Goal: Task Accomplishment & Management: Manage account settings

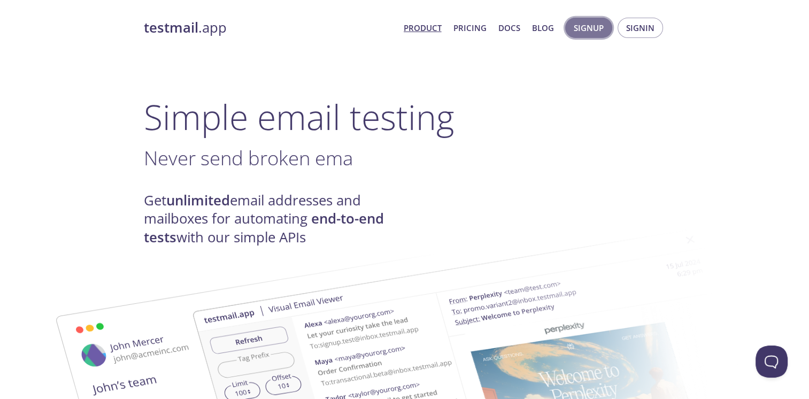
click at [590, 33] on span "Signup" at bounding box center [589, 28] width 30 height 14
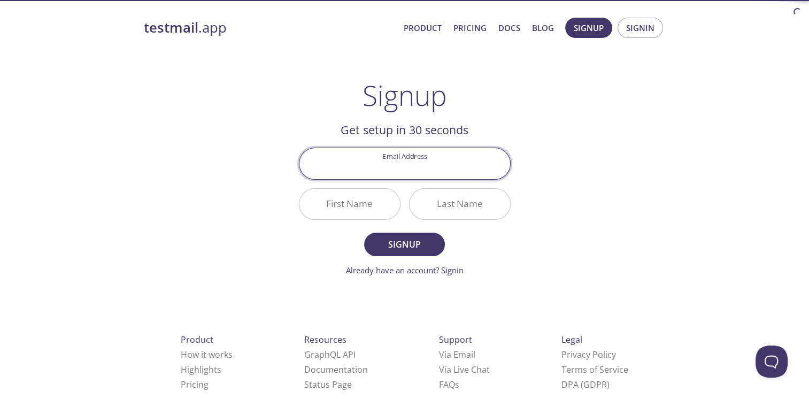
click at [417, 172] on input "Email Address" at bounding box center [404, 163] width 211 height 30
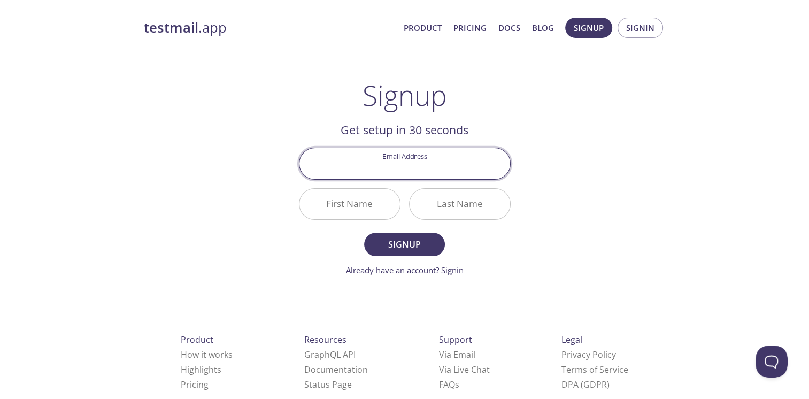
type input "[EMAIL_ADDRESS][DOMAIN_NAME]"
click at [355, 210] on input "First Name" at bounding box center [349, 204] width 101 height 30
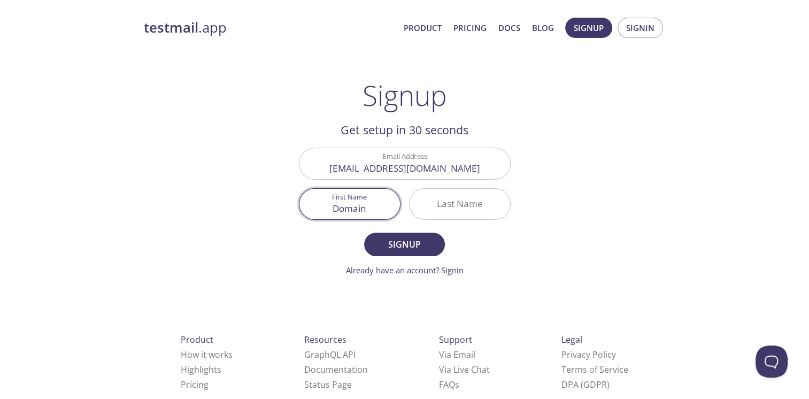
type input "Domain"
click at [445, 212] on input "Last Name" at bounding box center [459, 204] width 101 height 30
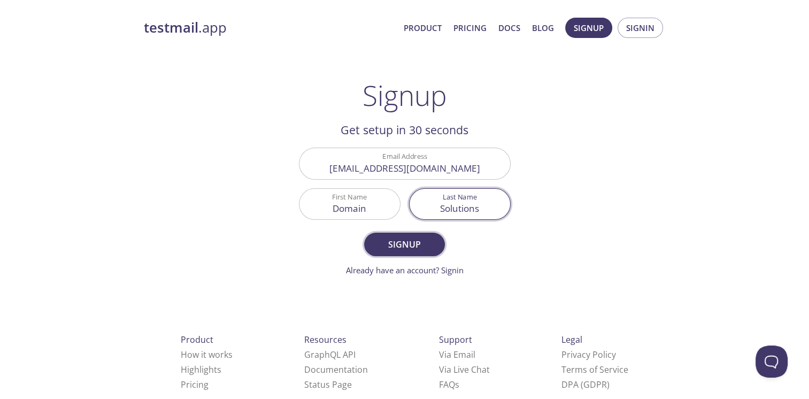
type input "Solutions"
click at [417, 249] on span "Signup" at bounding box center [404, 244] width 57 height 15
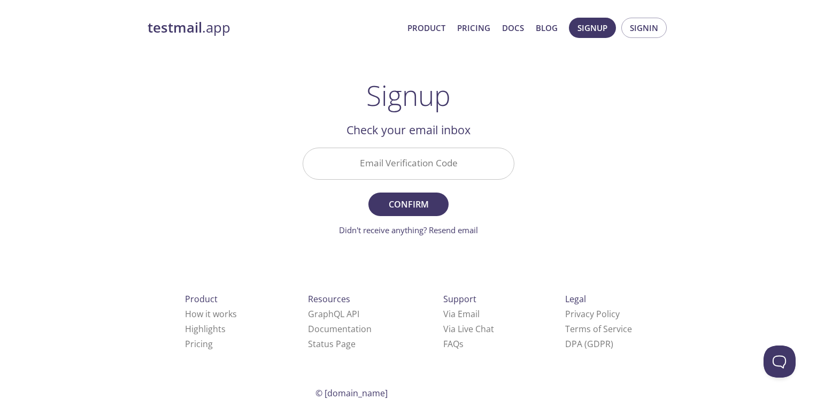
click at [391, 163] on input "Email Verification Code" at bounding box center [408, 163] width 211 height 30
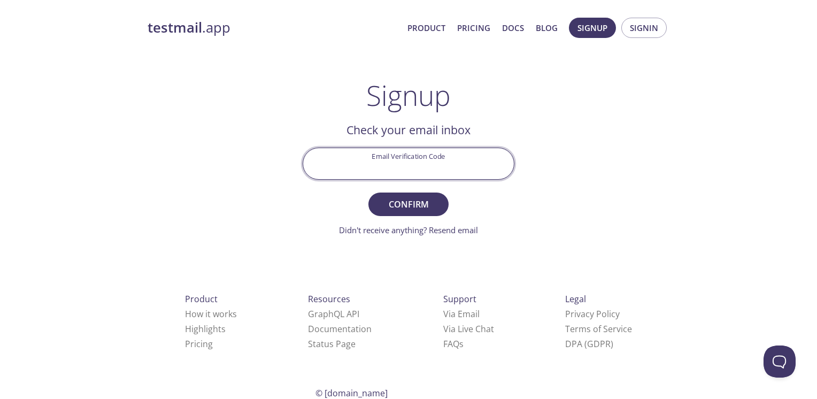
paste input "E12NLTA"
type input "E12NLTA"
click at [565, 183] on div "testmail .app Product Pricing Docs Blog Signup Signin Signup Get setup in 30 se…" at bounding box center [408, 236] width 547 height 450
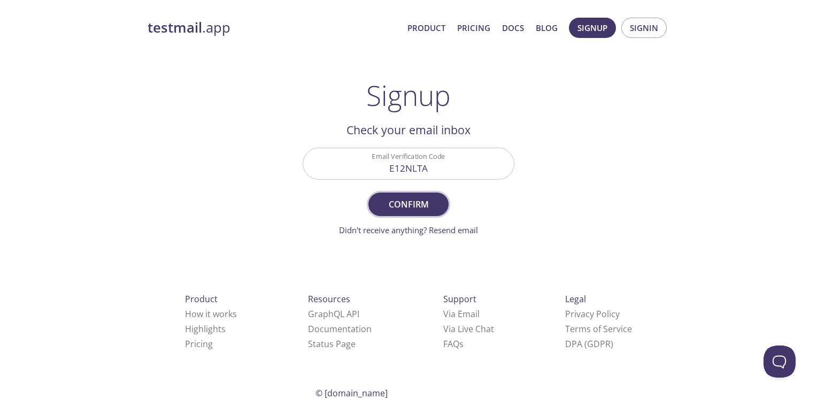
click at [411, 204] on span "Confirm" at bounding box center [408, 204] width 57 height 15
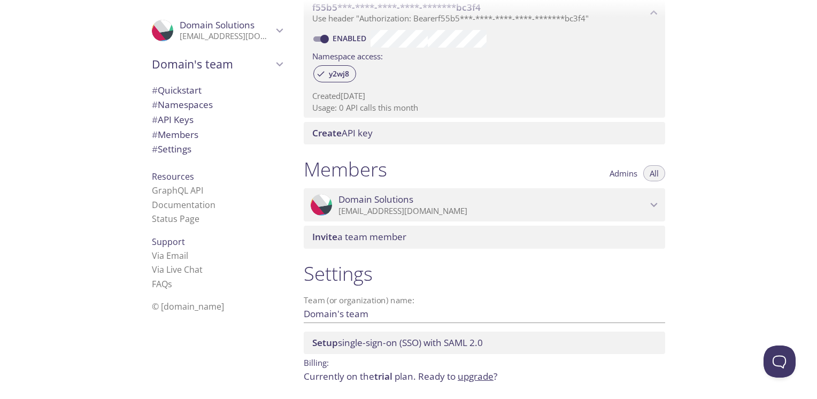
scroll to position [361, 0]
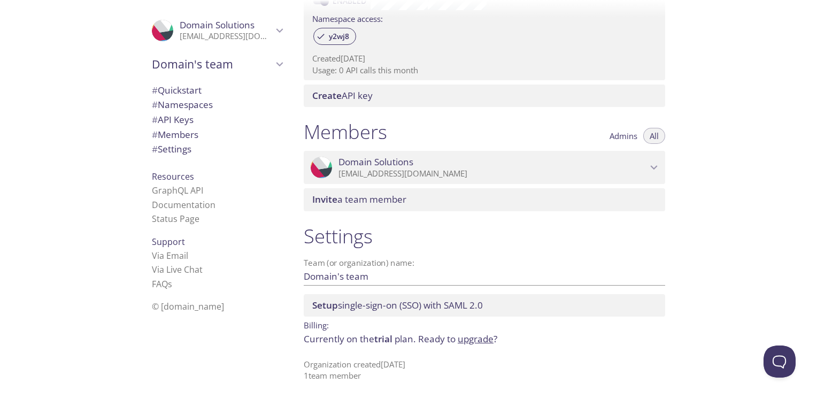
click at [154, 30] on icon "Domain Solutions" at bounding box center [111, 70] width 146 height 173
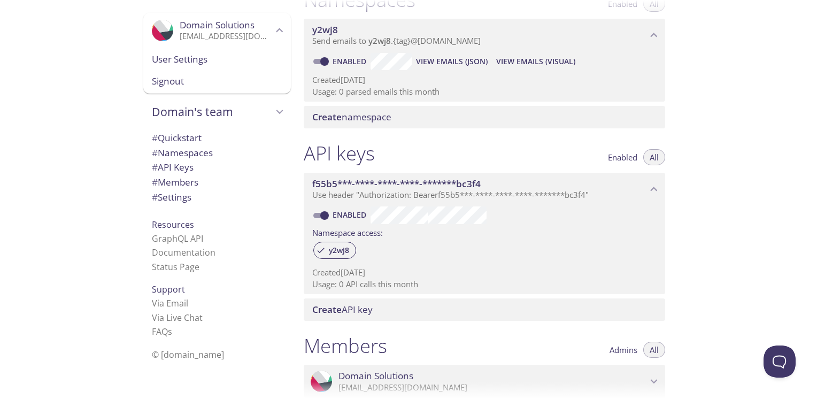
scroll to position [0, 0]
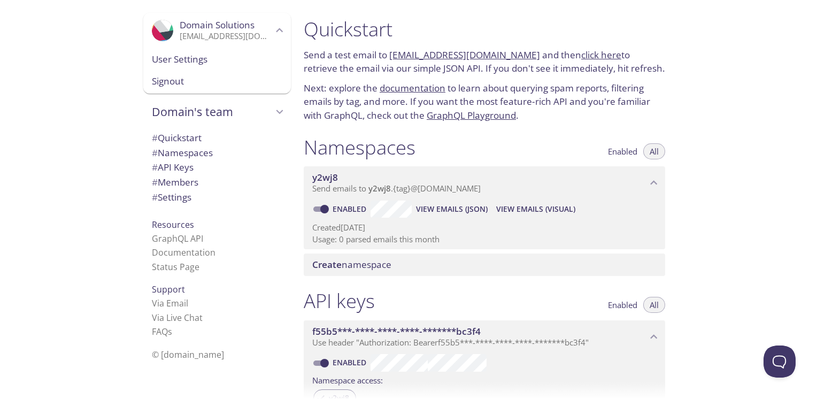
click at [14, 79] on div ".cls-1 { fill: #6d5ca8; } .cls-2 { fill: #3fc191; } .cls-3 { fill: #3b4752; } .…" at bounding box center [147, 199] width 295 height 399
click at [83, 132] on div ".cls-1 { fill: #6d5ca8; } .cls-2 { fill: #3fc191; } .cls-3 { fill: #3b4752; } .…" at bounding box center [147, 199] width 295 height 399
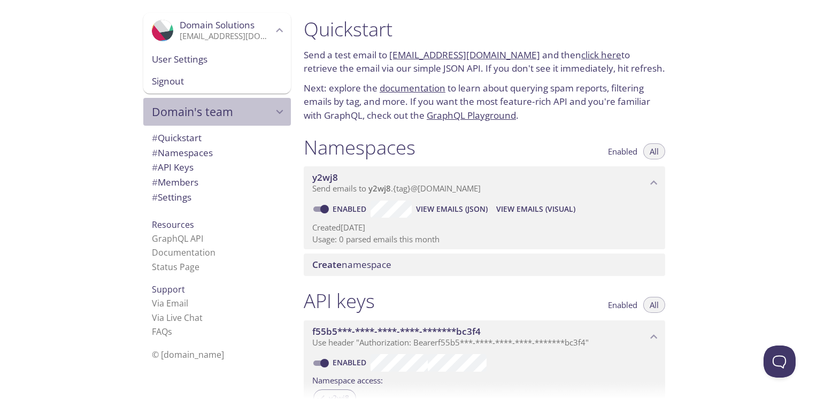
click at [276, 112] on icon "Domain's team" at bounding box center [279, 112] width 7 height 4
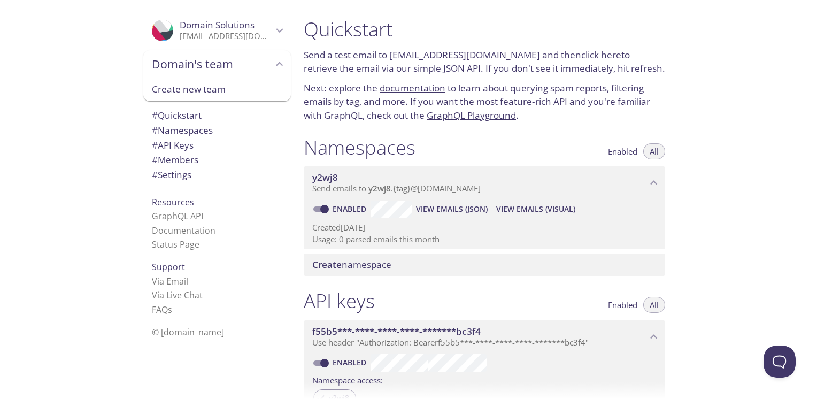
click at [274, 33] on icon "Domain Solutions" at bounding box center [280, 31] width 14 height 14
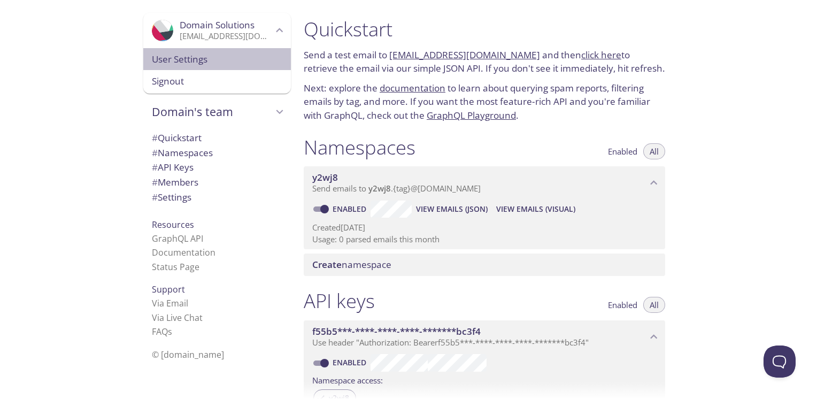
click at [174, 61] on span "User Settings" at bounding box center [217, 59] width 130 height 14
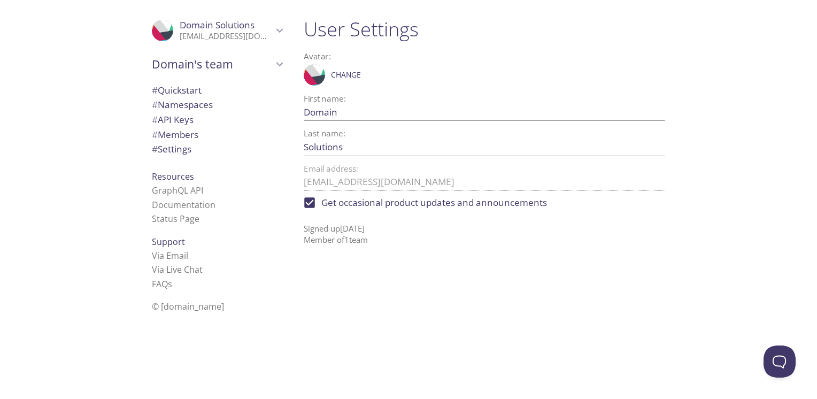
click at [273, 65] on icon "Domain's team" at bounding box center [280, 64] width 14 height 14
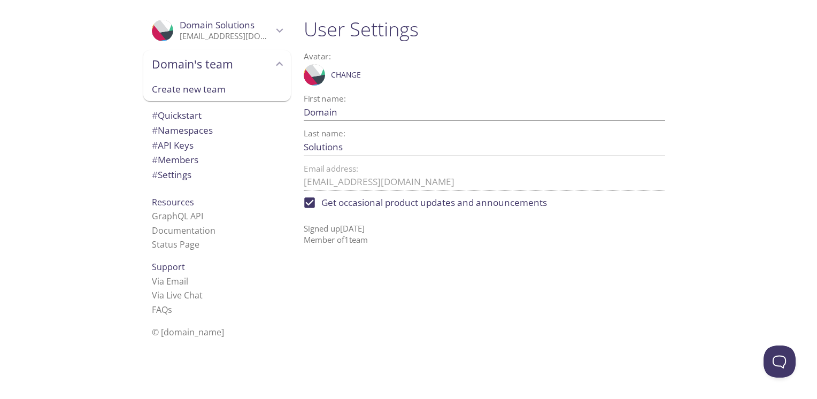
click at [276, 65] on icon "Domain's team" at bounding box center [279, 63] width 7 height 4
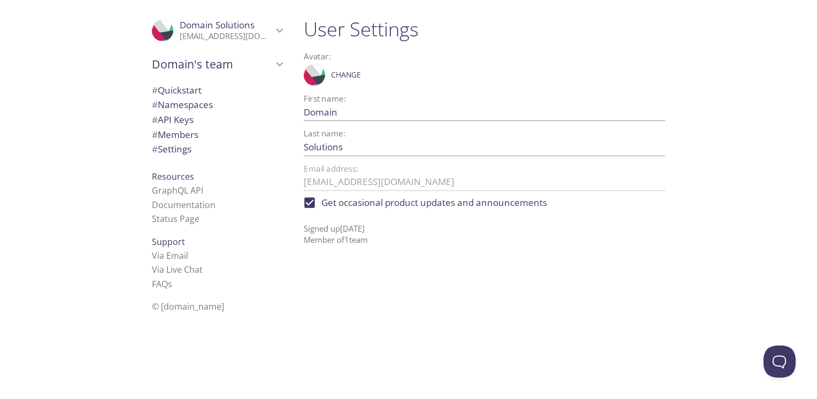
click at [165, 153] on span "# Settings" at bounding box center [172, 149] width 40 height 12
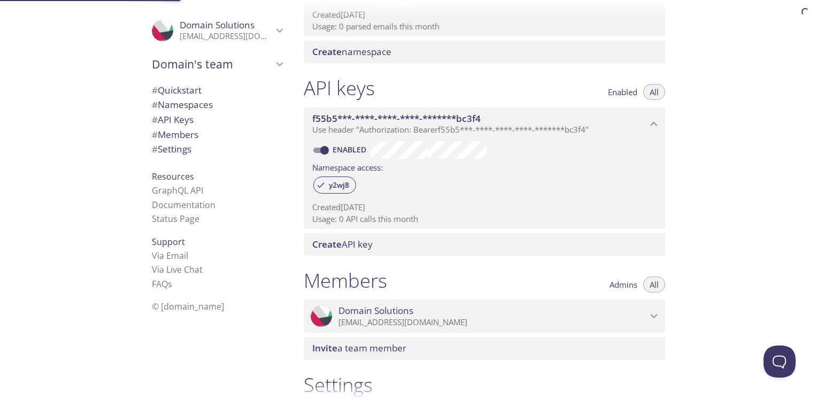
scroll to position [361, 0]
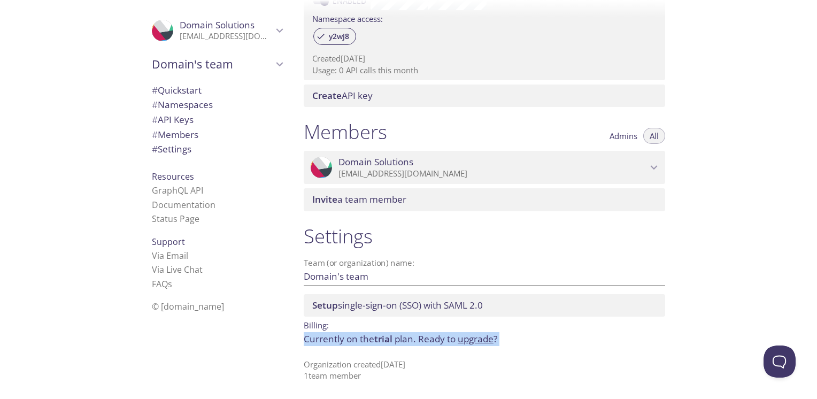
drag, startPoint x: 304, startPoint y: 338, endPoint x: 423, endPoint y: 365, distance: 122.6
click at [423, 365] on div "Settings Team (or organization) name: Domain's team Save Setup single-sign-on (…" at bounding box center [484, 303] width 378 height 171
click at [273, 90] on span "# Quickstart" at bounding box center [217, 90] width 130 height 14
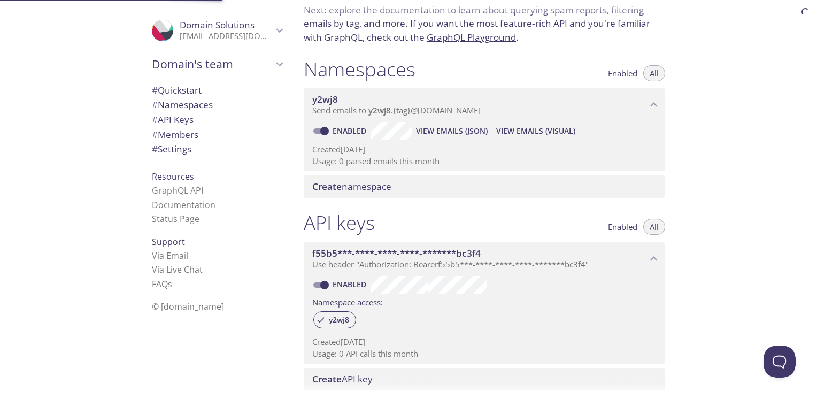
scroll to position [17, 0]
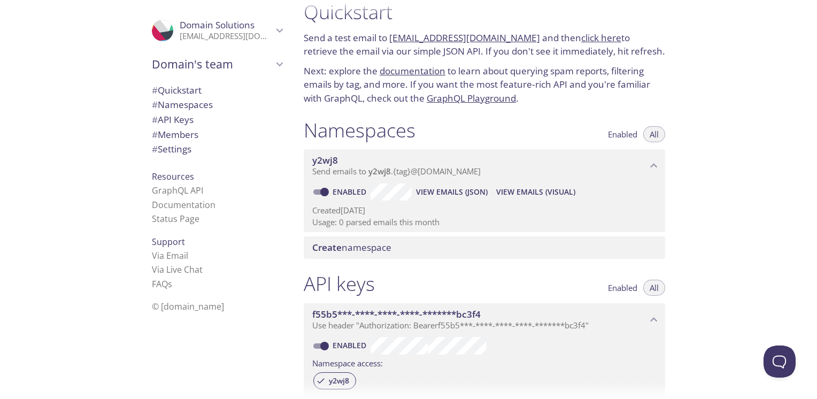
click at [760, 90] on div "Quickstart Send a test email to y2wj8.test@inbox.testmail.app and then click he…" at bounding box center [556, 199] width 522 height 399
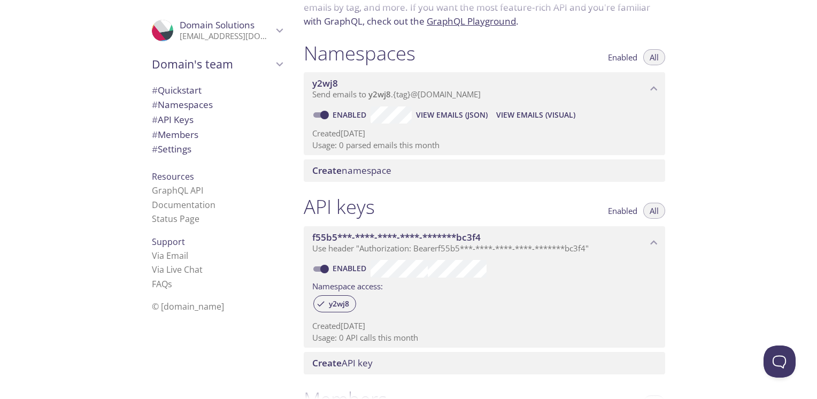
scroll to position [0, 0]
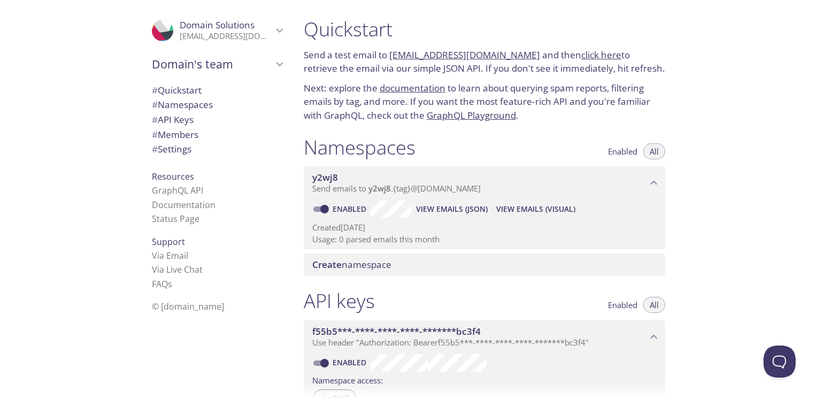
click at [153, 33] on icon "Domain Solutions" at bounding box center [165, 35] width 28 height 12
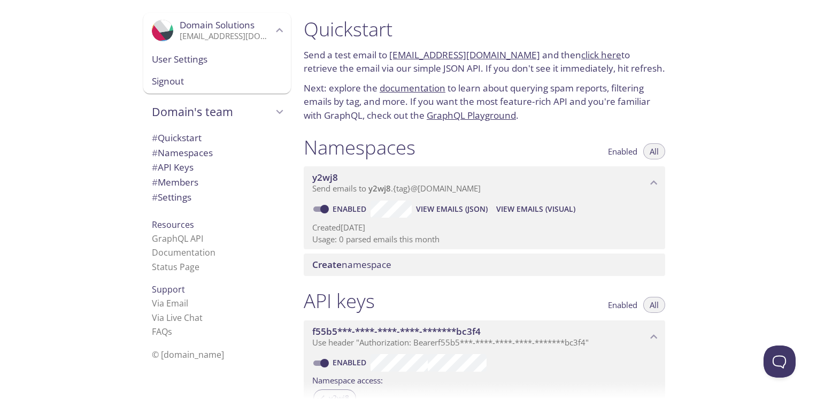
click at [184, 61] on span "User Settings" at bounding box center [217, 59] width 130 height 14
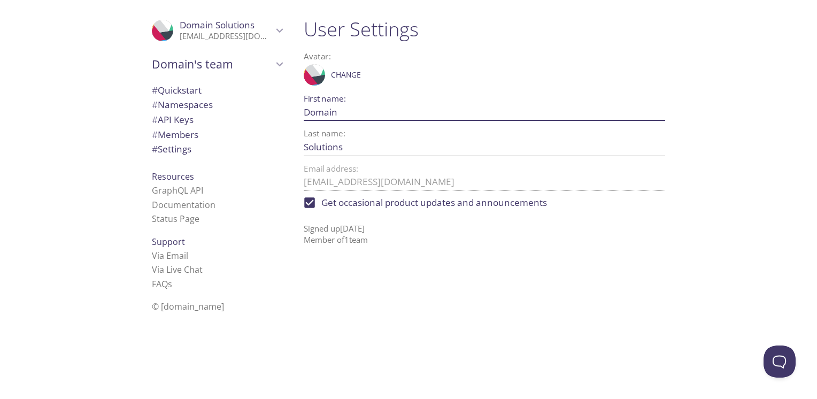
drag, startPoint x: 339, startPoint y: 112, endPoint x: 306, endPoint y: 113, distance: 33.1
click at [306, 113] on input "Domain" at bounding box center [467, 112] width 327 height 18
click at [287, 98] on div ".cls-1 { fill: #6d5ca8; } .cls-2 { fill: #3fc191; } .cls-3 { fill: #3b4752; } .…" at bounding box center [215, 199] width 160 height 399
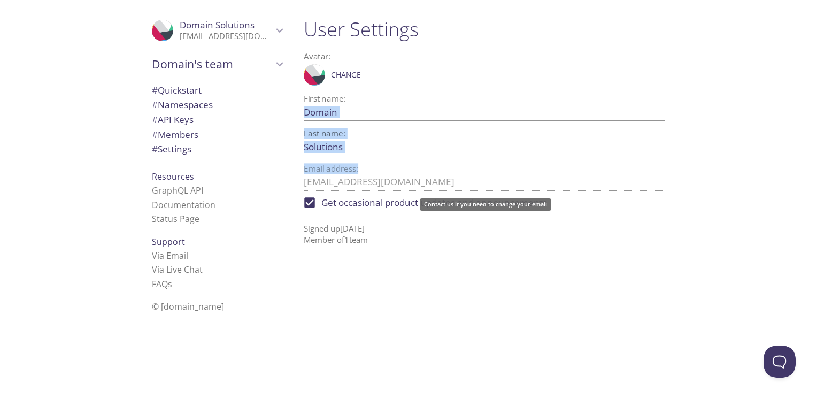
click at [357, 173] on div "User Settings Avatar: .cls-1 { fill: #6d5ca8; } .cls-2 { fill: #3fc191; } .cls-…" at bounding box center [484, 131] width 378 height 241
copy div "Save Last name: Save Email address:"
click at [183, 97] on span "# Quickstart" at bounding box center [217, 90] width 130 height 14
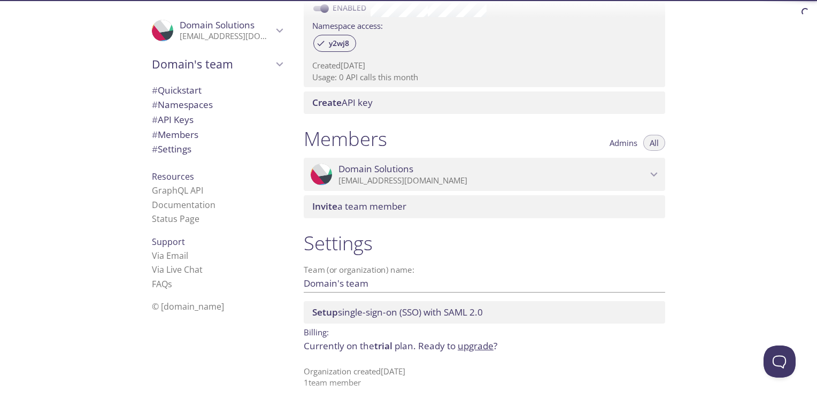
scroll to position [361, 0]
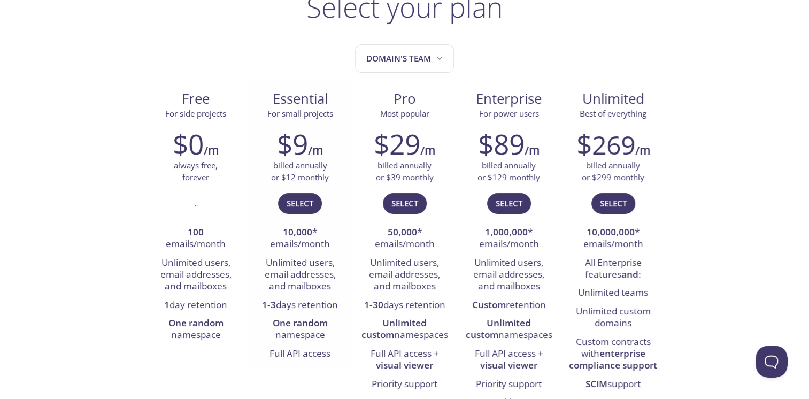
scroll to position [107, 0]
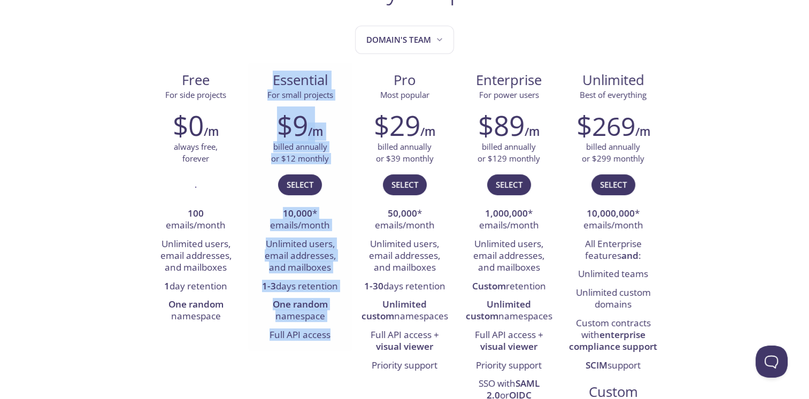
drag, startPoint x: 334, startPoint y: 336, endPoint x: 270, endPoint y: 82, distance: 261.8
click at [270, 82] on div "Essential For small projects $9 /m billed annually or $12 monthly Select 10,000…" at bounding box center [300, 207] width 104 height 289
drag, startPoint x: 270, startPoint y: 82, endPoint x: 289, endPoint y: 92, distance: 21.5
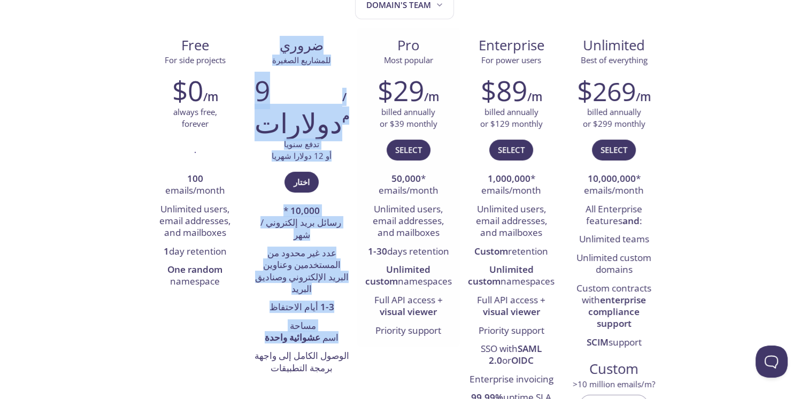
scroll to position [160, 0]
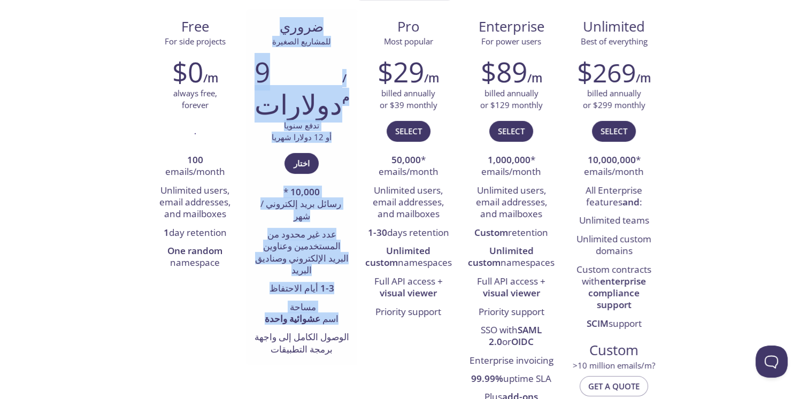
click at [256, 243] on li "‏عدد غير محدود من المستخدمين وعناوين البريد الإلكتروني وصناديق البريد‏" at bounding box center [301, 253] width 95 height 54
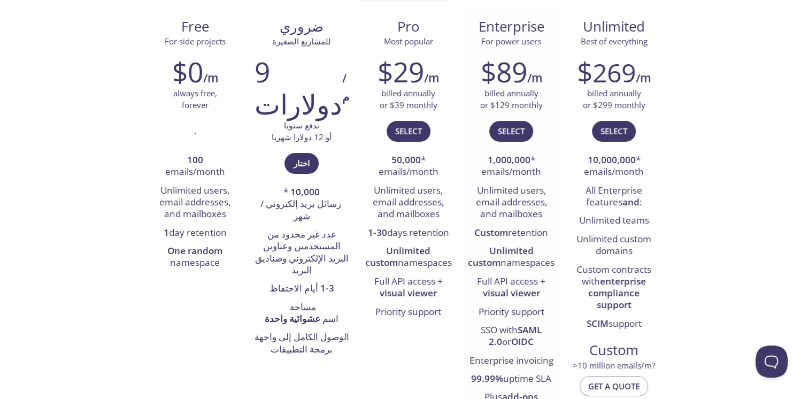
scroll to position [53, 0]
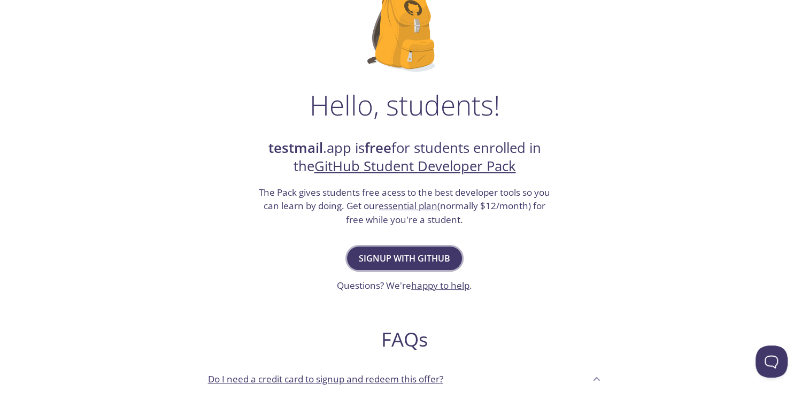
scroll to position [107, 0]
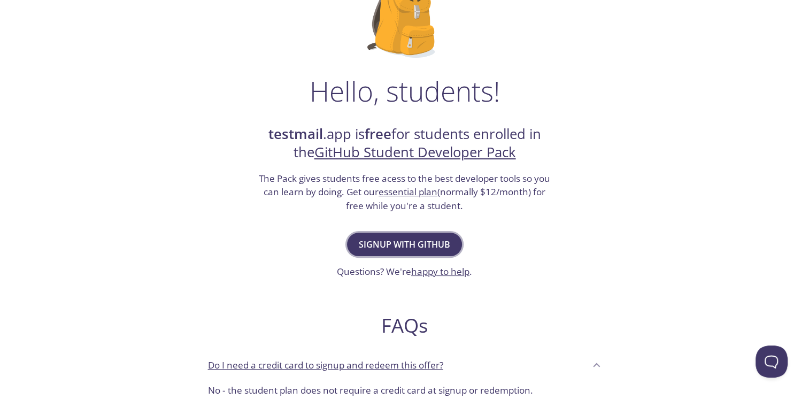
click at [397, 245] on span "Signup with GitHub" at bounding box center [404, 244] width 91 height 15
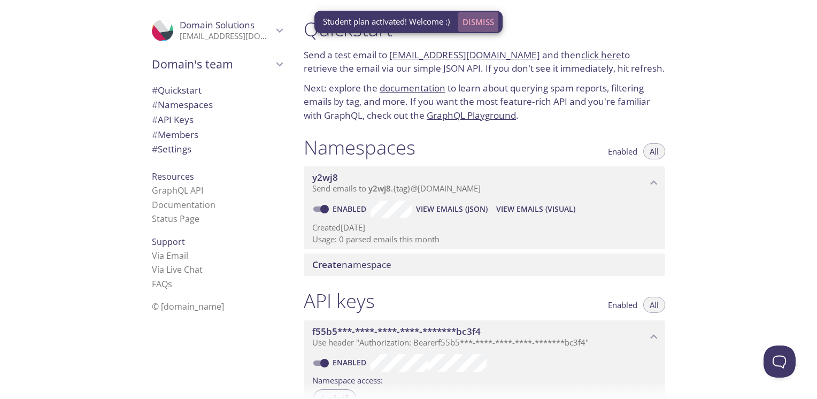
click at [484, 22] on span "Dismiss" at bounding box center [478, 22] width 32 height 14
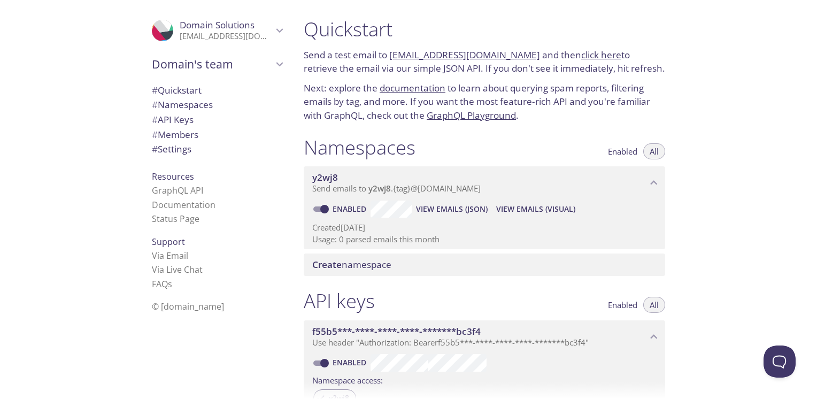
click at [586, 56] on link "click here" at bounding box center [601, 55] width 40 height 12
click at [177, 91] on span "# Quickstart" at bounding box center [177, 90] width 50 height 12
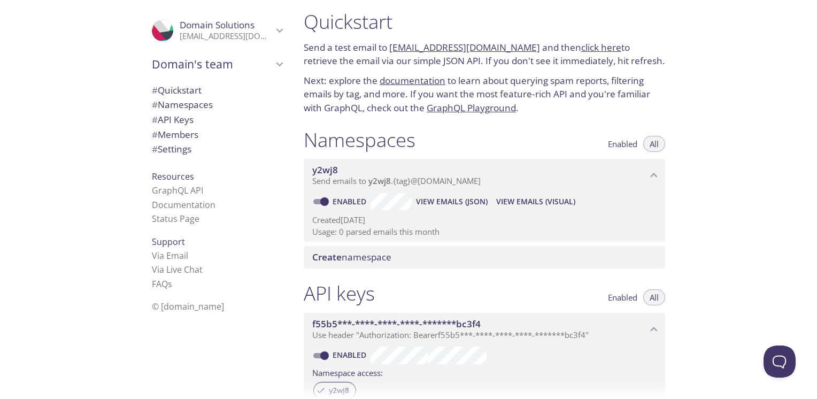
click at [188, 104] on span "# Namespaces" at bounding box center [182, 104] width 61 height 12
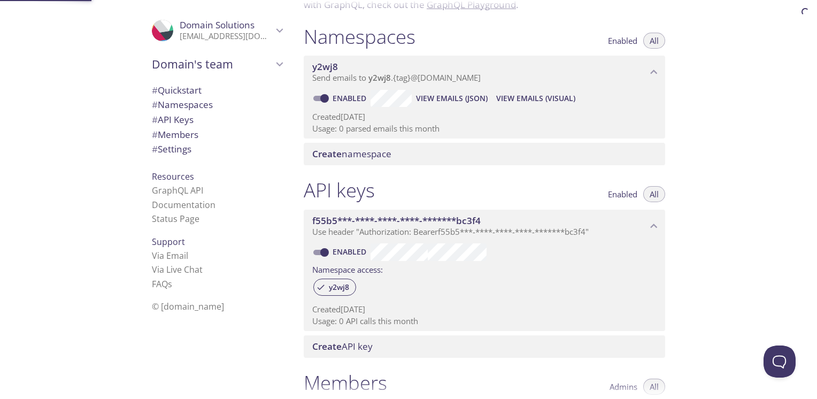
scroll to position [135, 0]
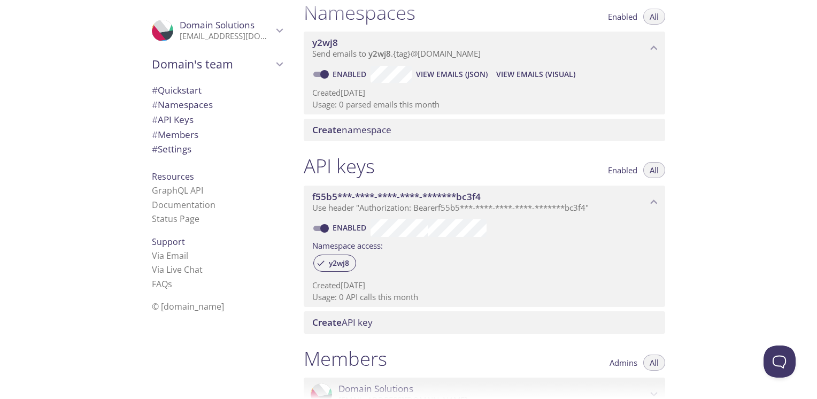
click at [178, 115] on span "# API Keys" at bounding box center [173, 119] width 42 height 12
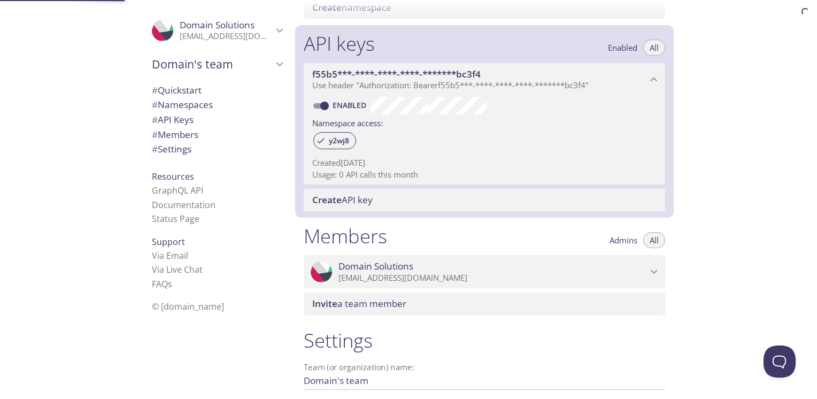
scroll to position [289, 0]
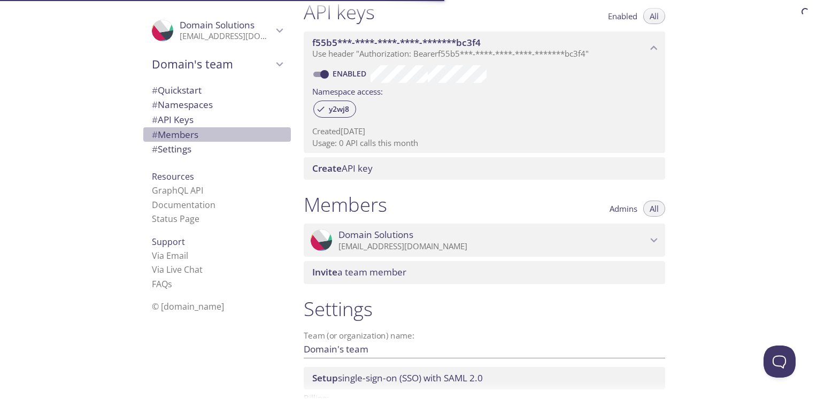
click at [183, 133] on span "# Members" at bounding box center [175, 134] width 47 height 12
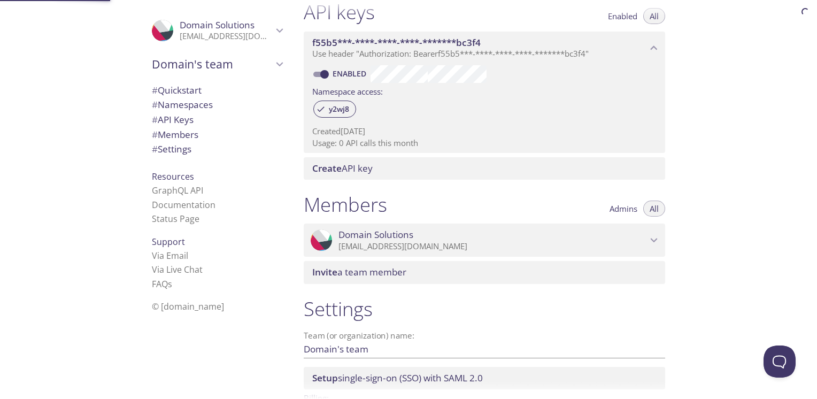
scroll to position [361, 0]
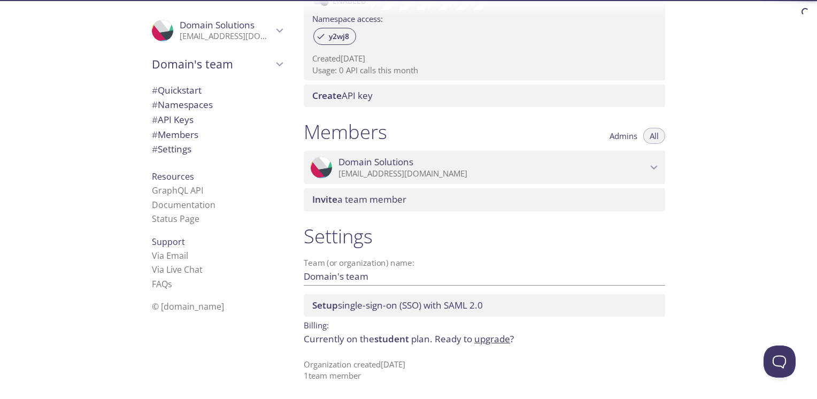
click at [174, 150] on span "# Settings" at bounding box center [172, 149] width 40 height 12
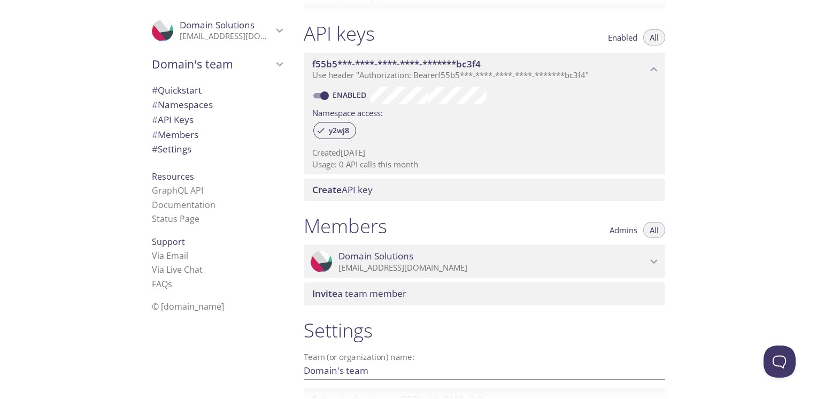
scroll to position [361, 0]
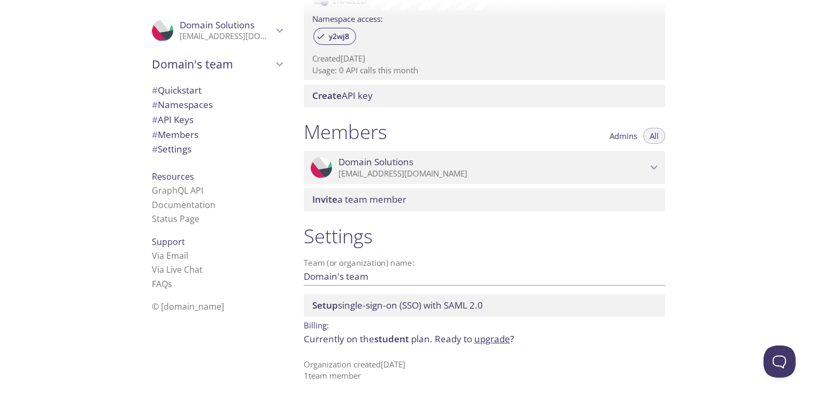
click at [187, 148] on span "# Settings" at bounding box center [217, 149] width 130 height 14
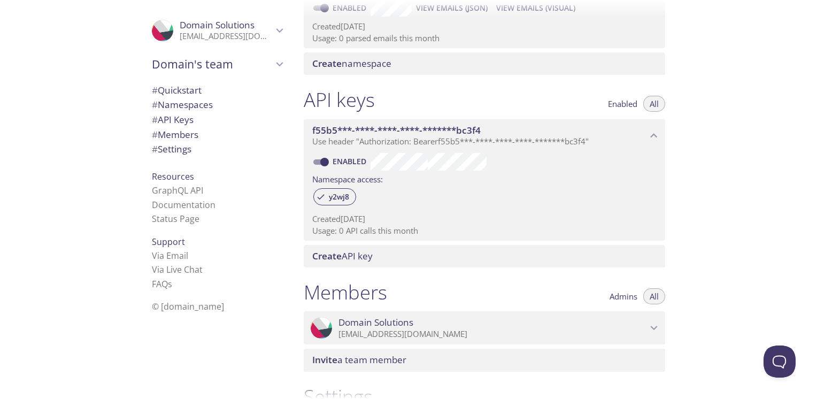
click at [165, 151] on span "# Settings" at bounding box center [172, 149] width 40 height 12
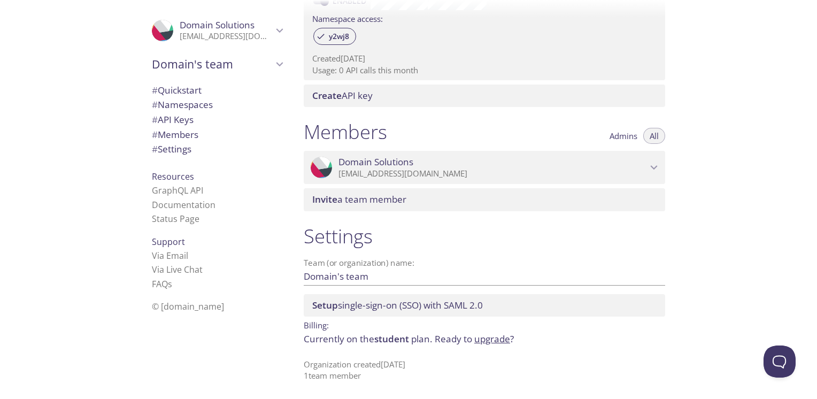
click at [646, 166] on span "Domain Solutions" at bounding box center [492, 162] width 308 height 12
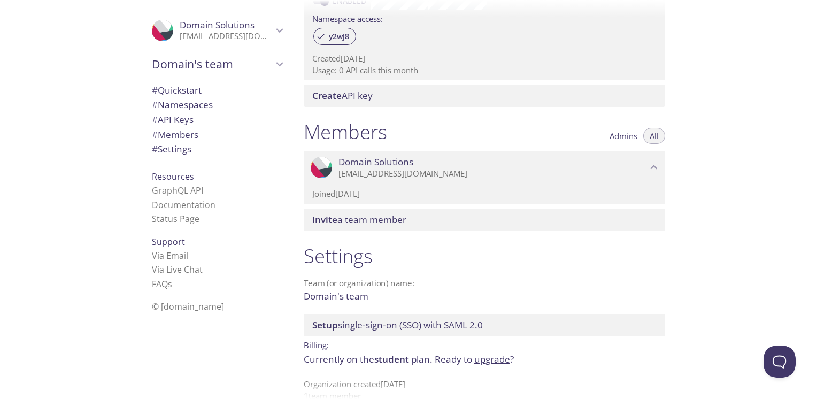
click at [275, 30] on icon "Domain Solutions" at bounding box center [280, 31] width 14 height 14
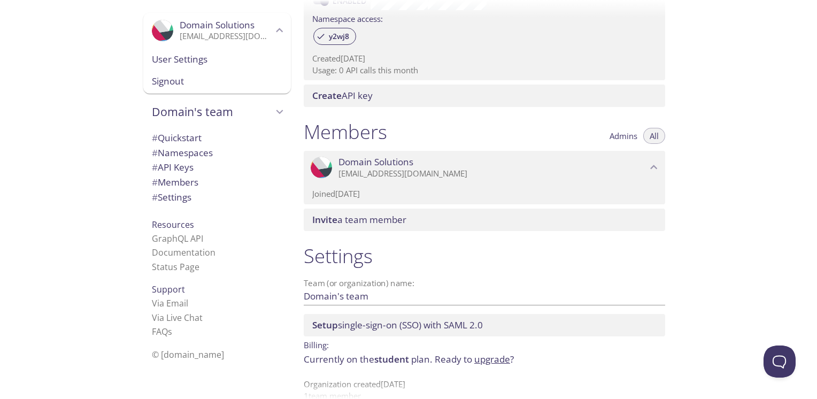
click at [174, 63] on span "User Settings" at bounding box center [217, 59] width 130 height 14
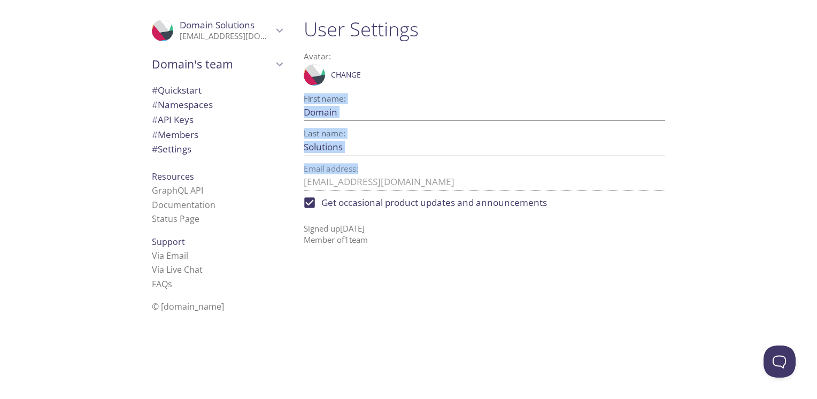
drag, startPoint x: 304, startPoint y: 99, endPoint x: 375, endPoint y: 161, distance: 94.7
click at [375, 161] on div "User Settings Avatar: .cls-1 { fill: #6d5ca8; } .cls-2 { fill: #3fc191; } .cls-…" at bounding box center [484, 131] width 378 height 241
copy div "First name: Save Last name: Save Email address:"
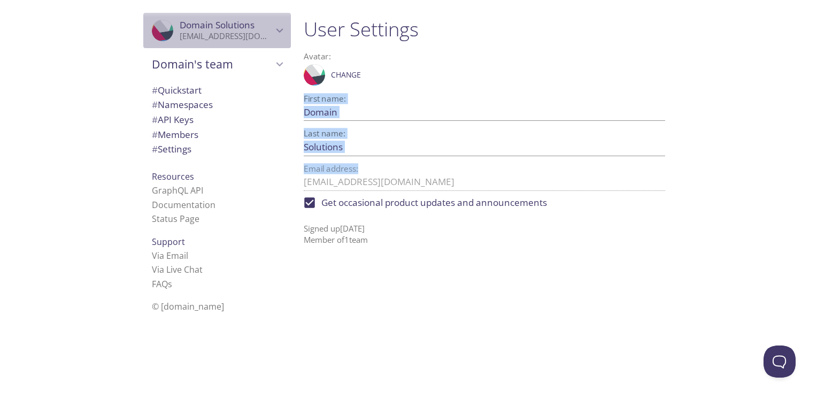
click at [191, 29] on span "Domain Solutions" at bounding box center [217, 25] width 75 height 12
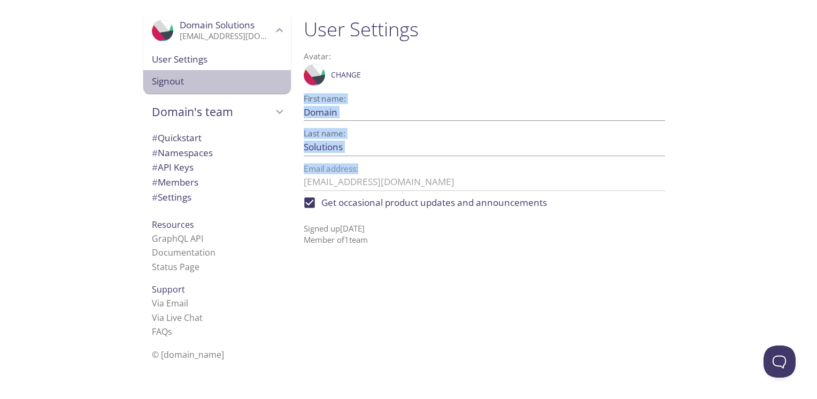
click at [153, 80] on span "Signout" at bounding box center [217, 81] width 130 height 14
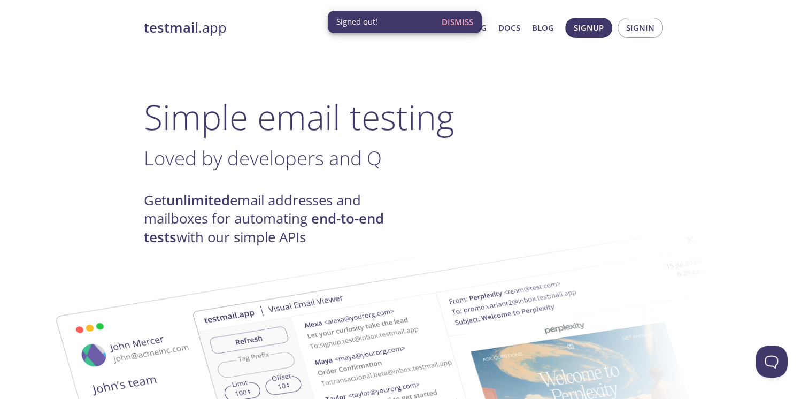
drag, startPoint x: 449, startPoint y: 22, endPoint x: 466, endPoint y: 22, distance: 17.1
click at [449, 22] on span "Dismiss" at bounding box center [458, 22] width 32 height 14
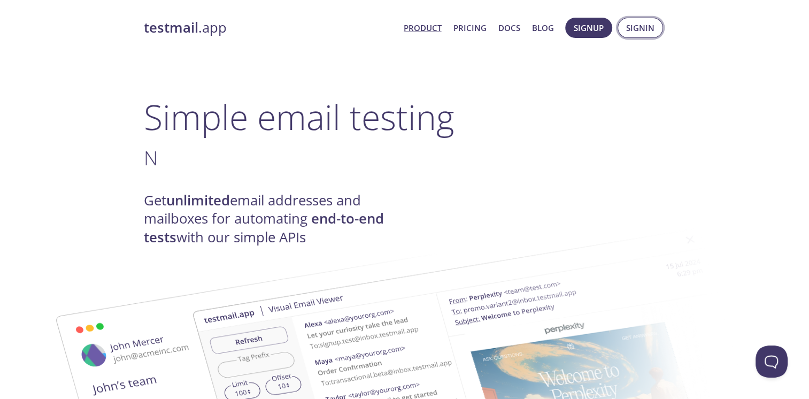
click at [649, 29] on span "Signin" at bounding box center [640, 28] width 28 height 14
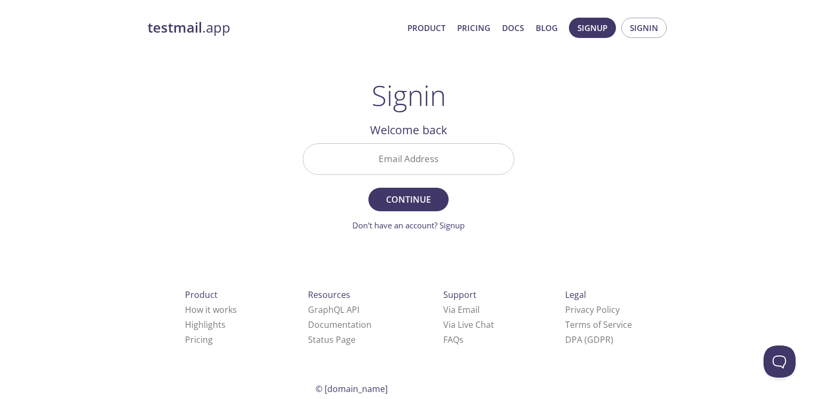
click at [425, 157] on input "Email Address" at bounding box center [408, 159] width 211 height 30
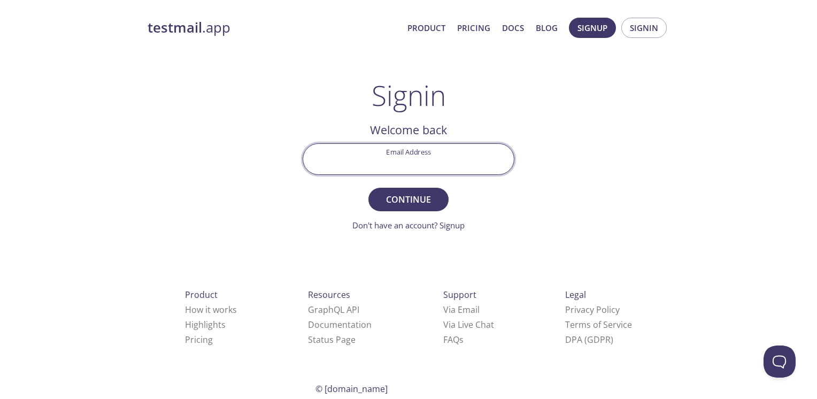
type input "imflambawsystem@hotmail.com"
click at [404, 204] on span "Continue" at bounding box center [408, 199] width 57 height 15
click at [401, 160] on input "Signin Security Code" at bounding box center [408, 159] width 211 height 30
paste input "MH86JMW"
type input "MH86JMW"
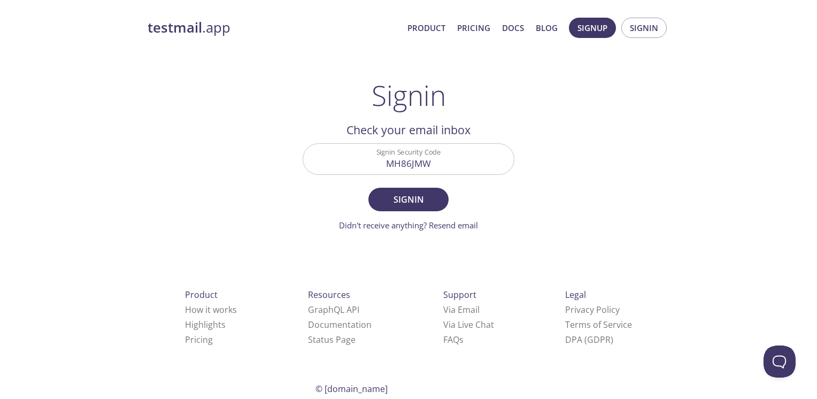
click at [218, 175] on div "testmail .app Product Pricing Docs Blog Signup Signin Signin Welcome back Email…" at bounding box center [408, 234] width 547 height 446
click at [404, 196] on span "Signin" at bounding box center [408, 199] width 57 height 15
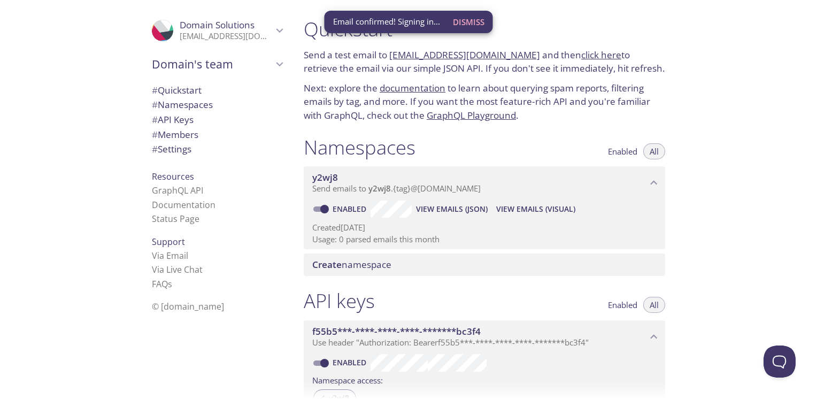
click at [474, 25] on span "Dismiss" at bounding box center [469, 22] width 32 height 14
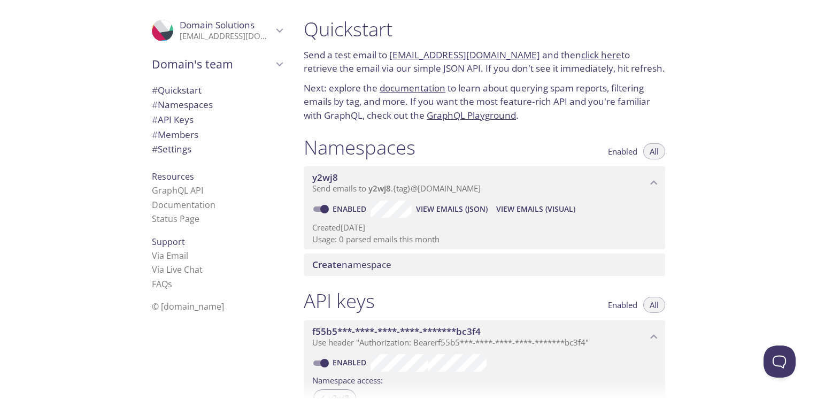
click at [252, 42] on div ".cls-1 { fill: #6d5ca8; } .cls-2 { fill: #3fc191; } .cls-3 { fill: #3b4752; } .…" at bounding box center [217, 30] width 148 height 35
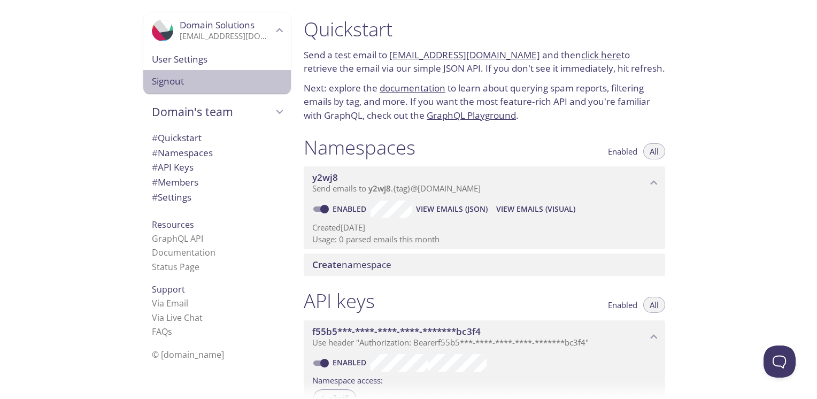
click at [165, 85] on span "Signout" at bounding box center [217, 81] width 130 height 14
